Goal: Find specific page/section: Find specific page/section

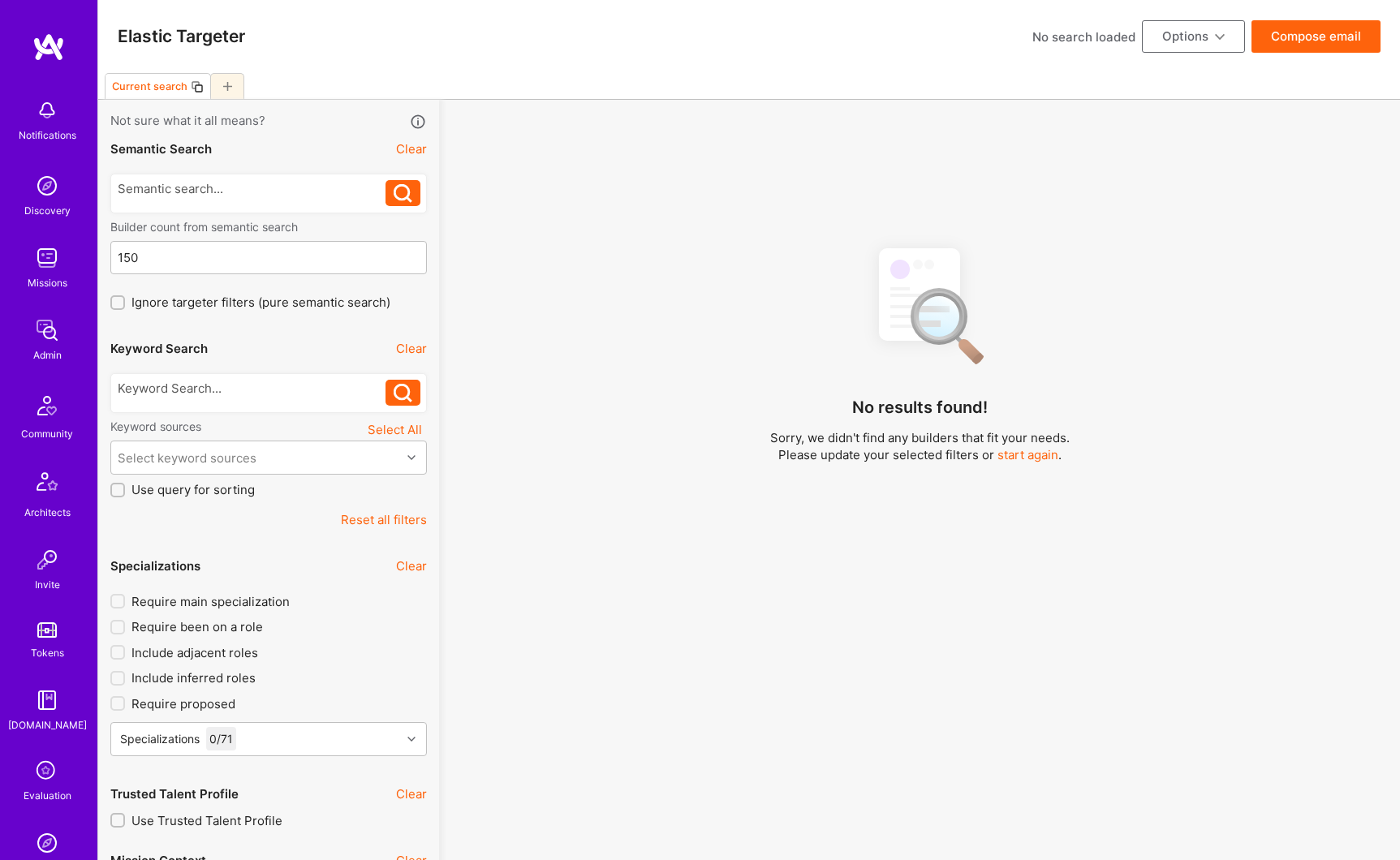
click at [49, 342] on img at bounding box center [47, 330] width 33 height 33
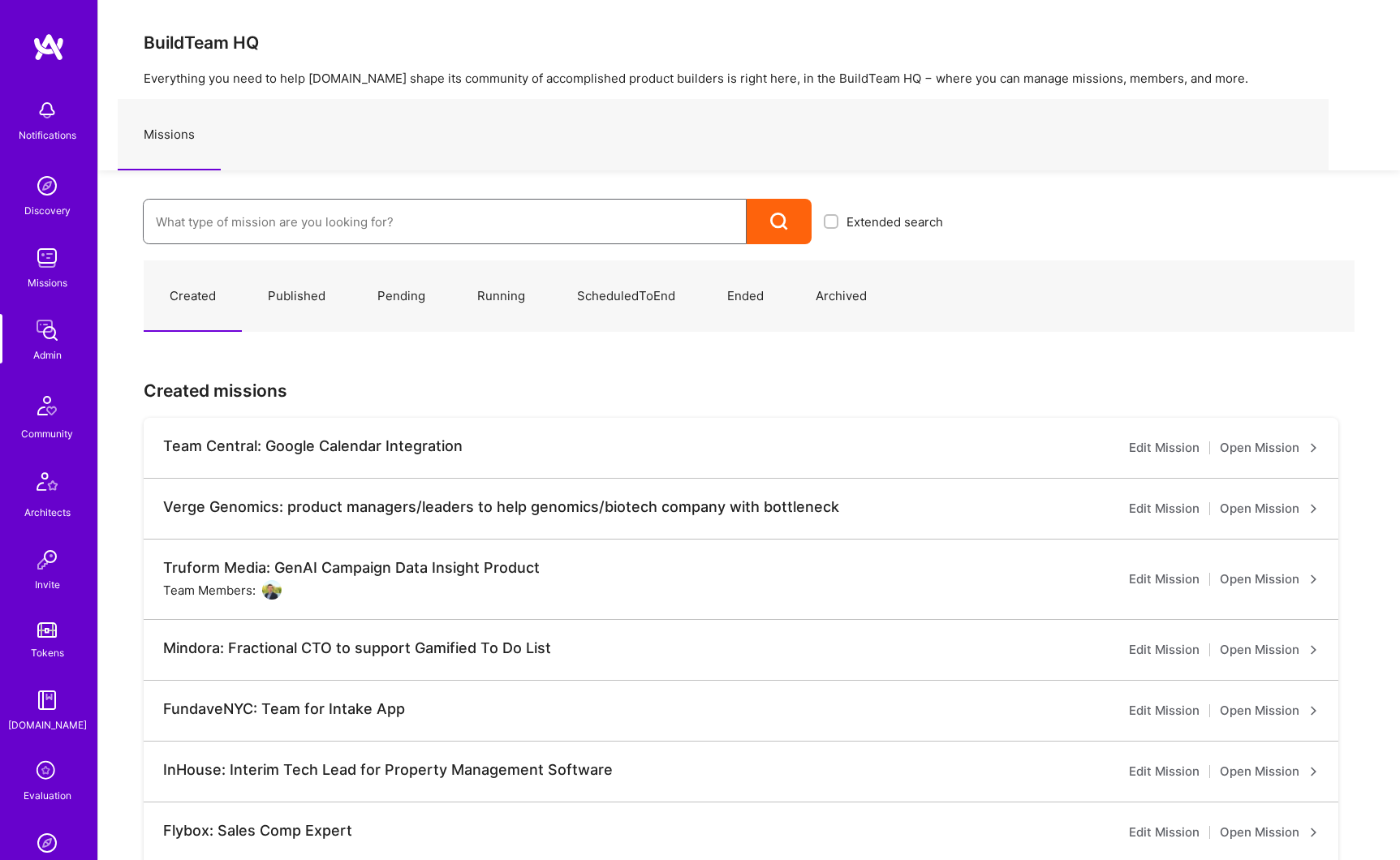
click at [299, 226] on input at bounding box center [445, 221] width 578 height 41
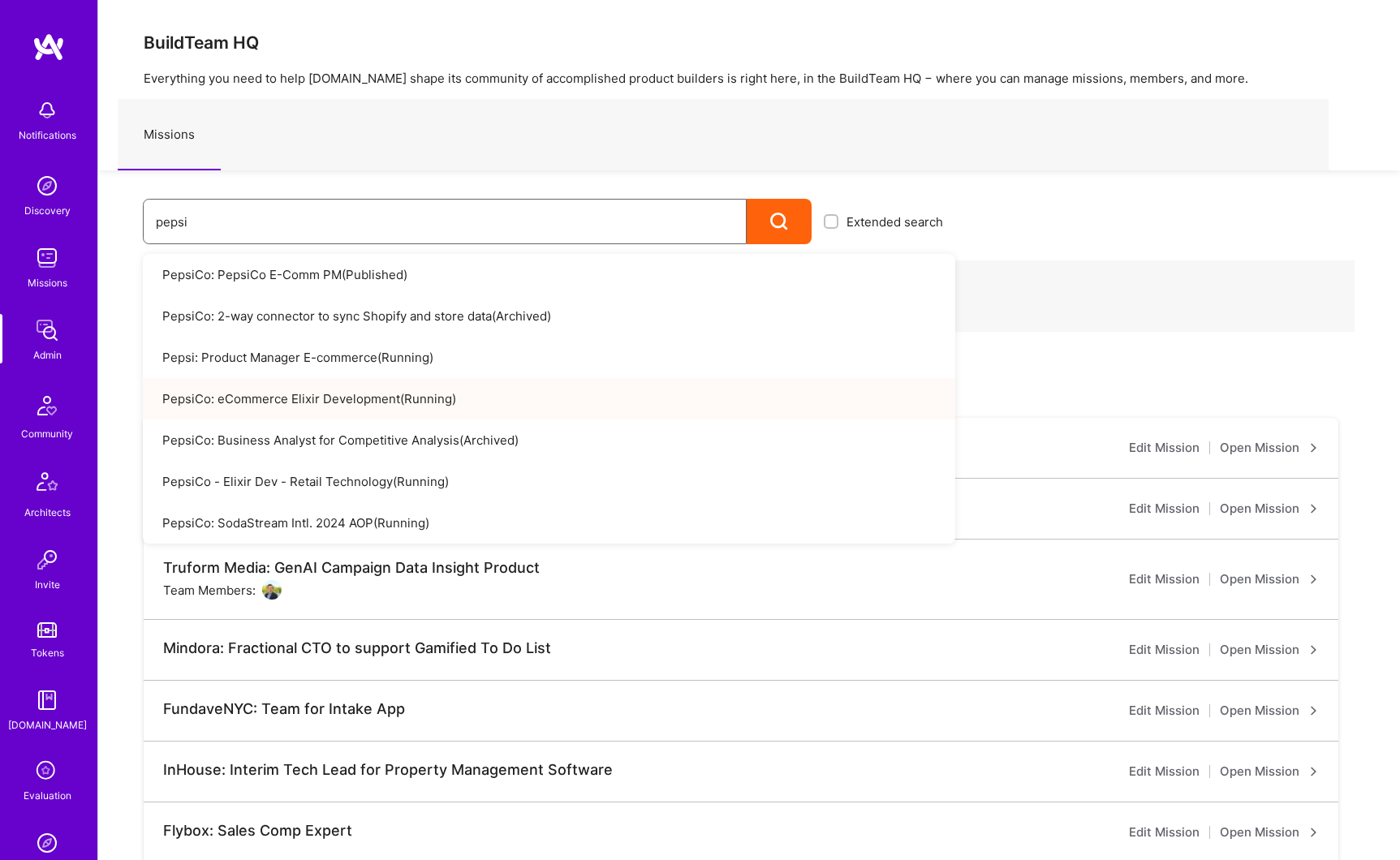
type input "pepsi"
click at [343, 402] on link "PepsiCo: eCommerce Elixir Development ( Running )" at bounding box center [549, 399] width 813 height 41
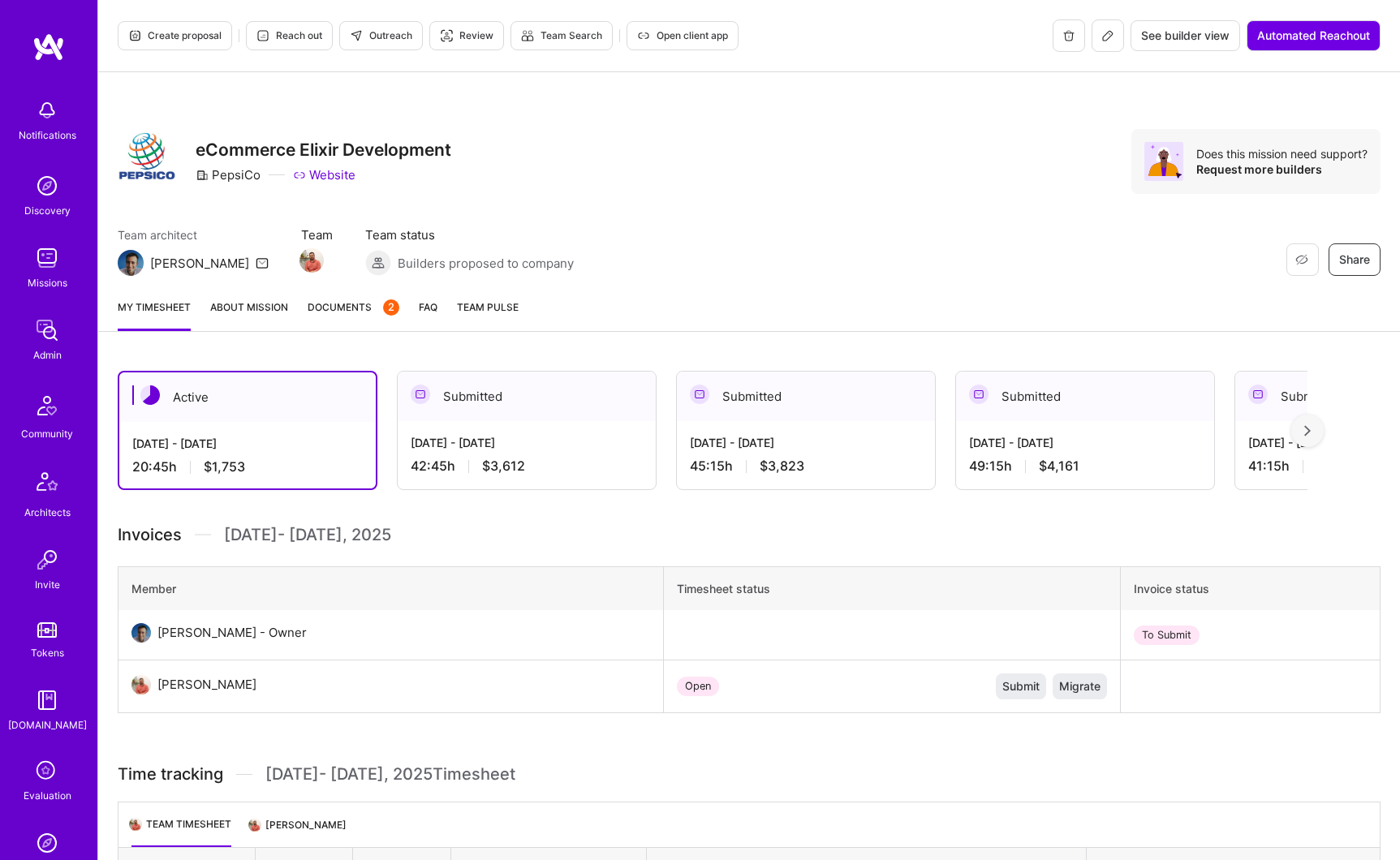
click at [236, 314] on link "About Mission" at bounding box center [248, 315] width 78 height 33
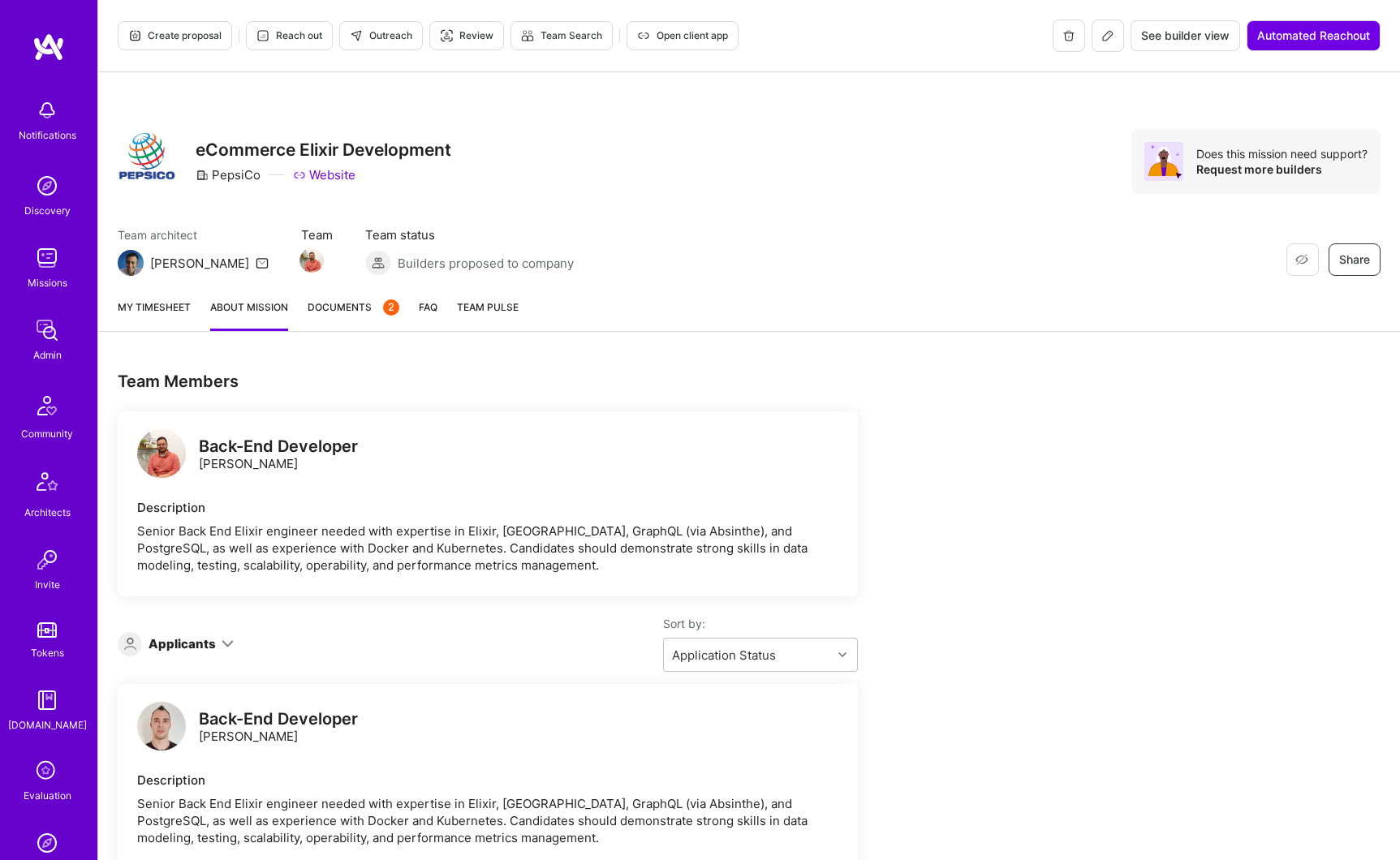
click at [323, 313] on span "Documents 2" at bounding box center [353, 307] width 92 height 17
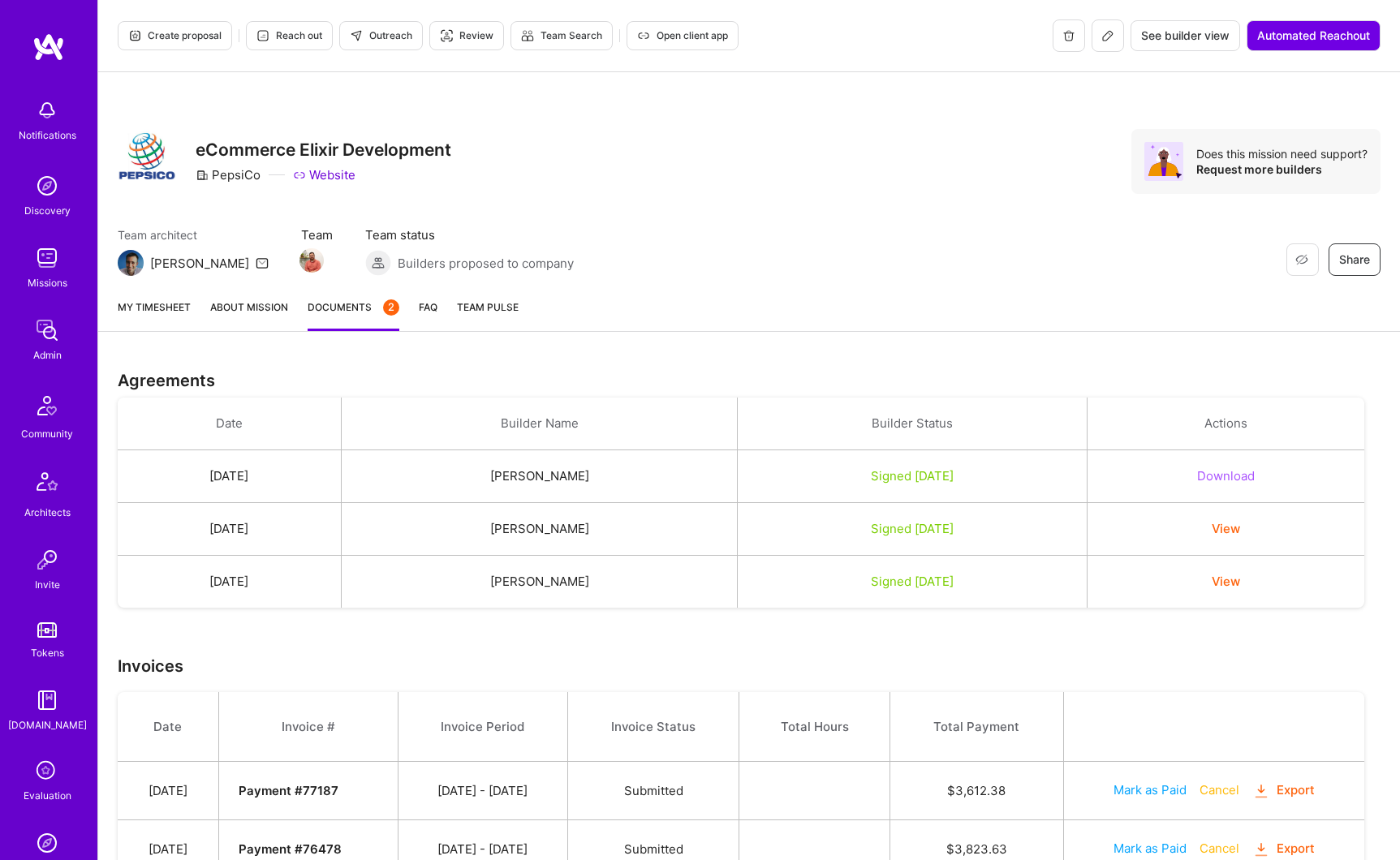
click at [262, 307] on link "About Mission" at bounding box center [248, 315] width 78 height 33
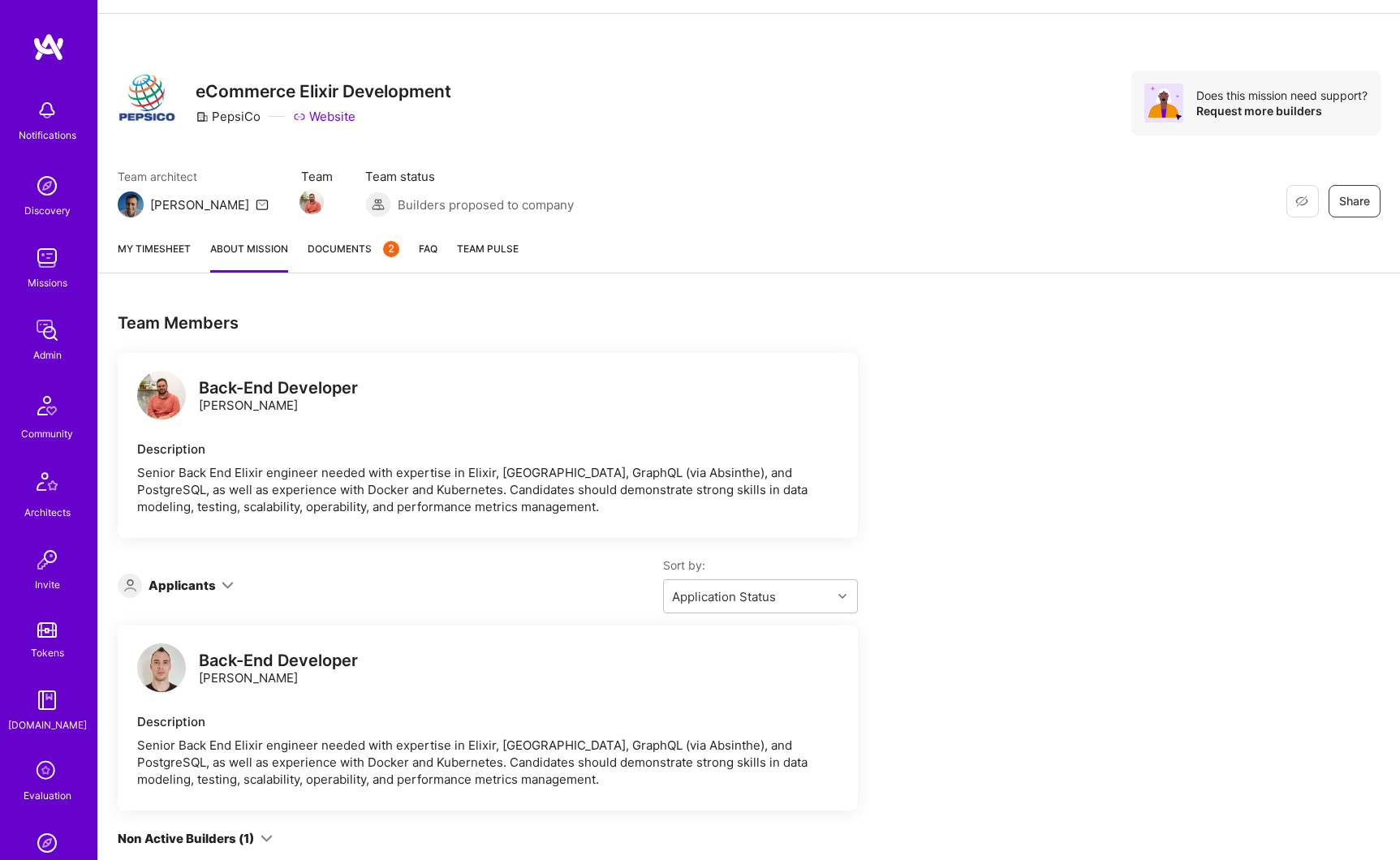
scroll to position [225, 0]
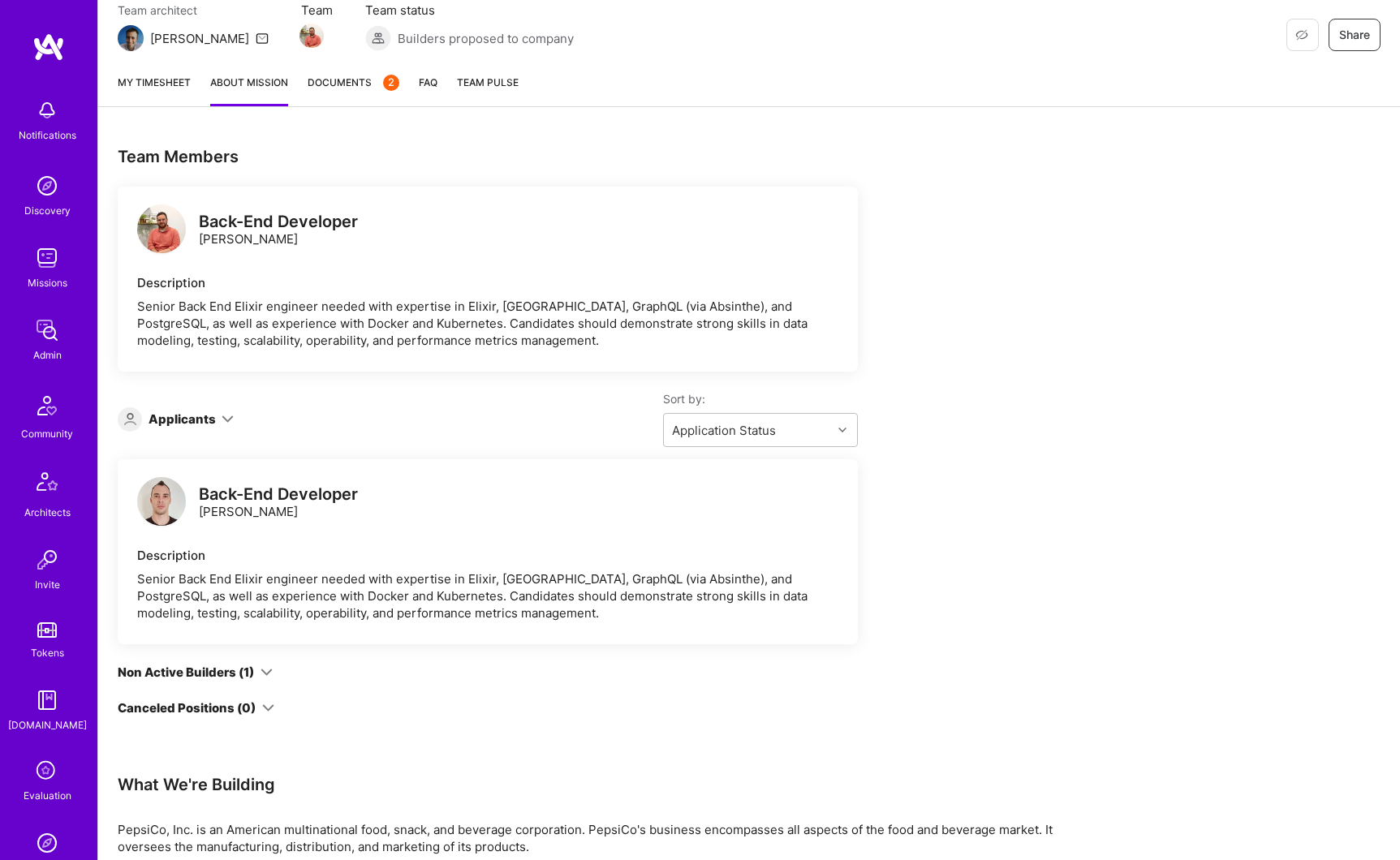
click at [346, 500] on div "Back-End Developer" at bounding box center [278, 494] width 159 height 17
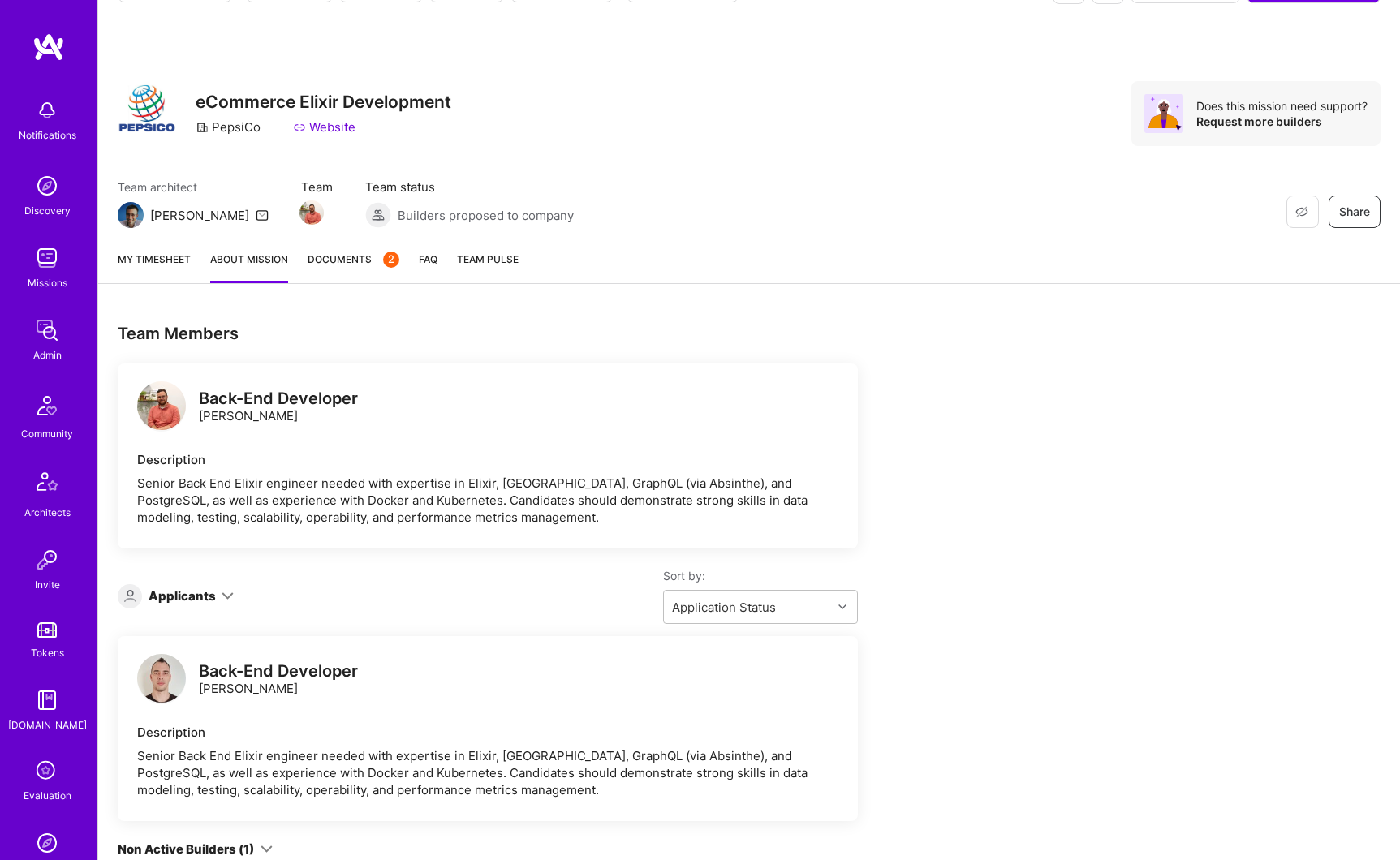
scroll to position [0, 0]
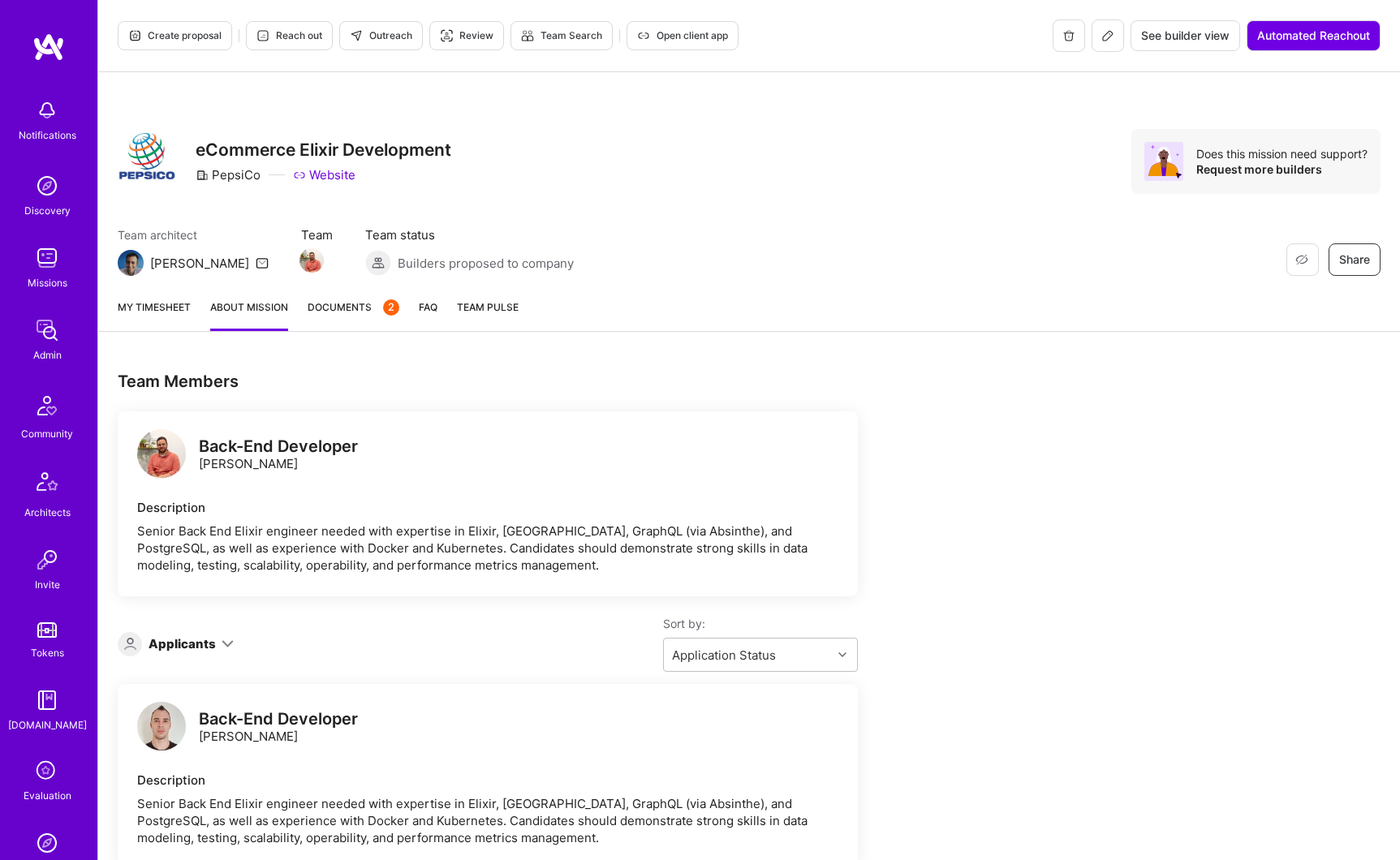
click at [1106, 43] on button at bounding box center [1107, 35] width 33 height 33
